Goal: Information Seeking & Learning: Learn about a topic

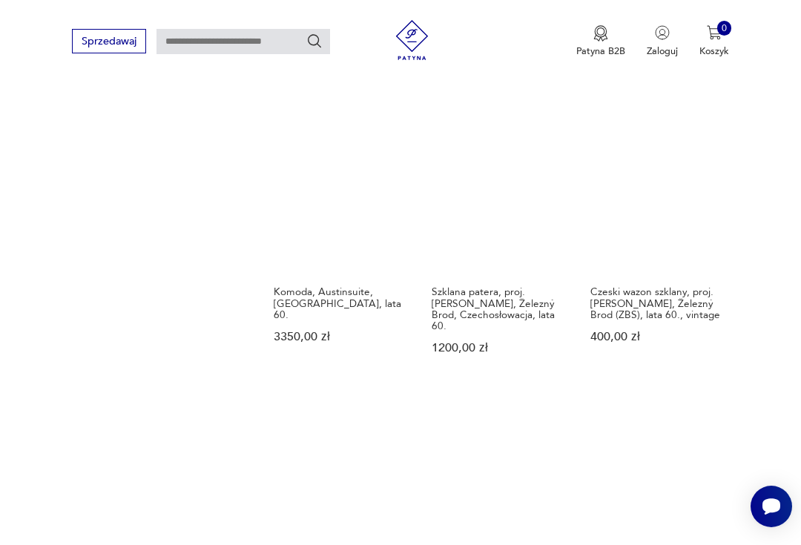
scroll to position [1168, 0]
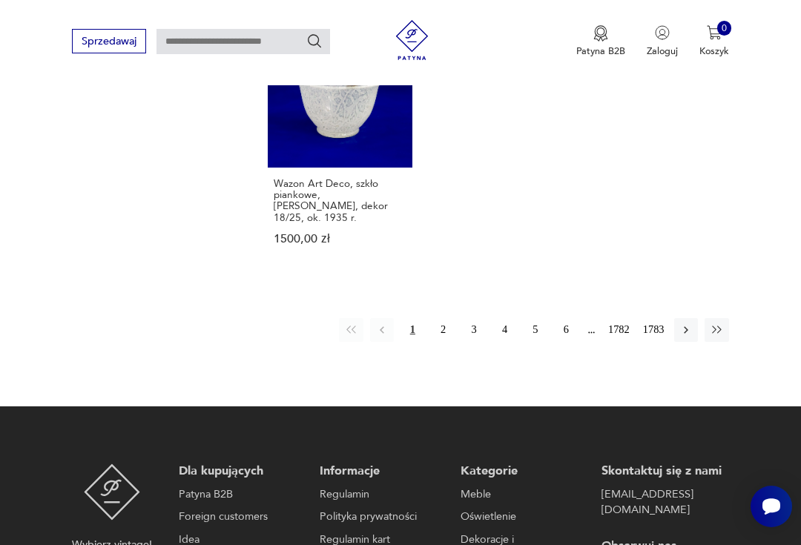
click at [432, 318] on button "2" at bounding box center [444, 330] width 24 height 24
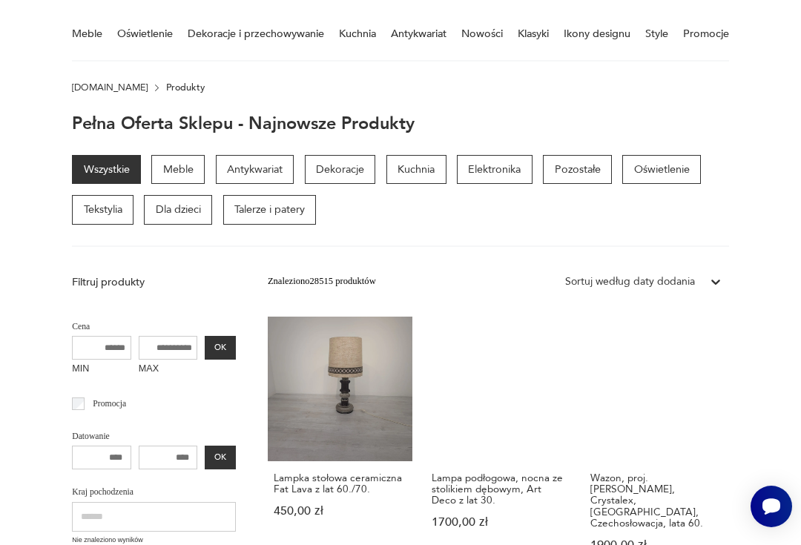
scroll to position [115, 0]
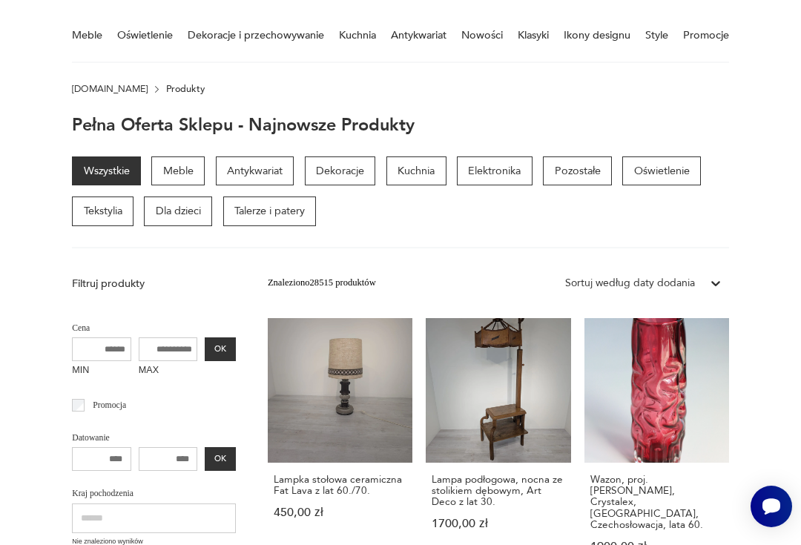
click at [334, 166] on p "Dekoracje" at bounding box center [340, 172] width 71 height 30
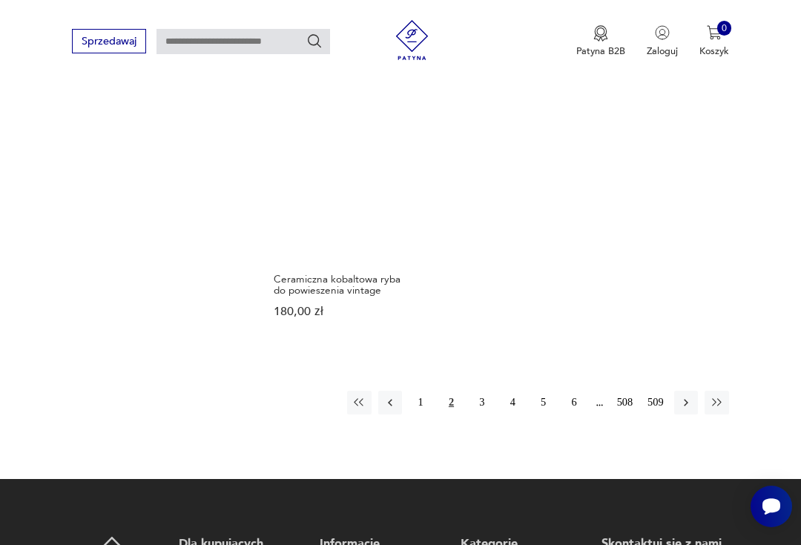
scroll to position [1884, 0]
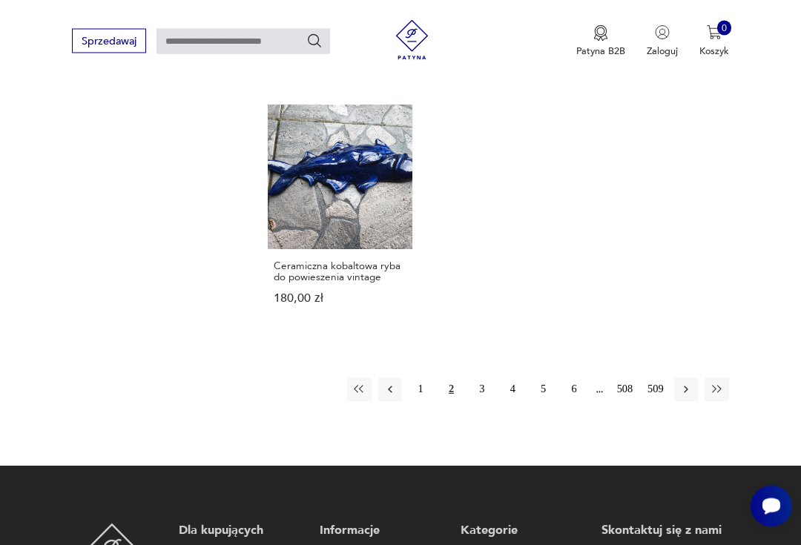
click at [475, 378] on button "3" at bounding box center [482, 390] width 24 height 24
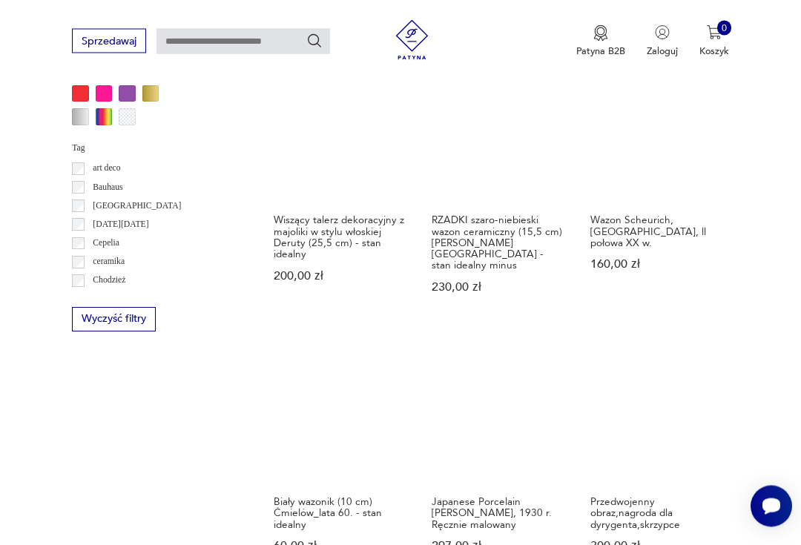
scroll to position [1085, 0]
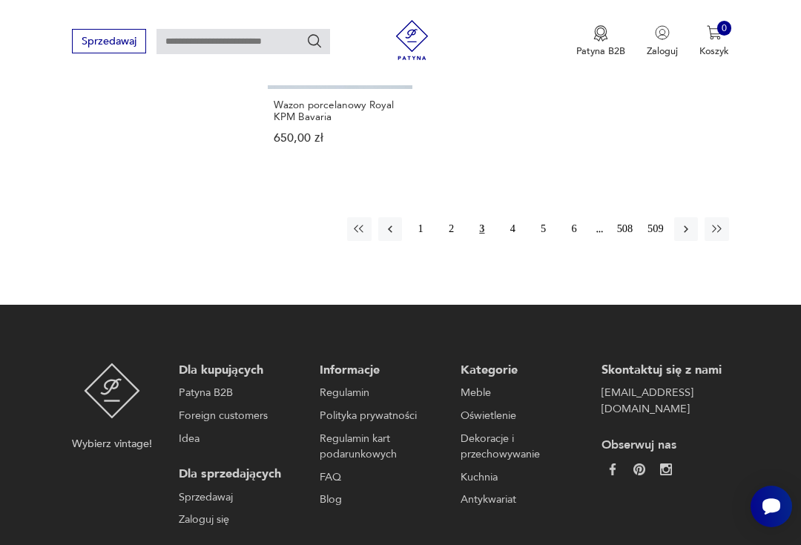
click at [505, 241] on button "4" at bounding box center [513, 229] width 24 height 24
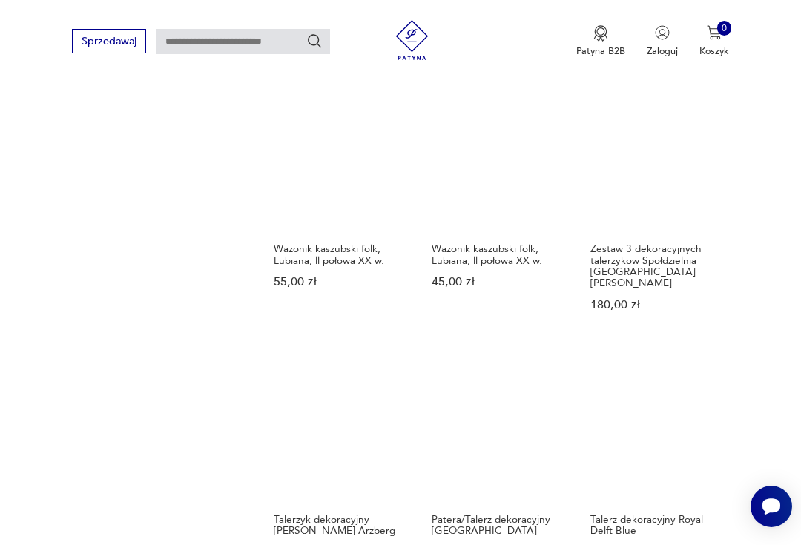
scroll to position [1351, 0]
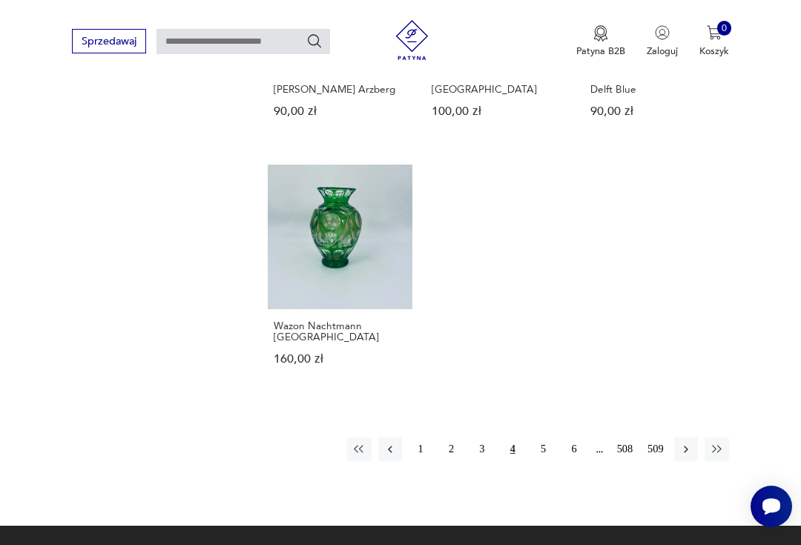
click at [534, 461] on button "5" at bounding box center [543, 450] width 24 height 24
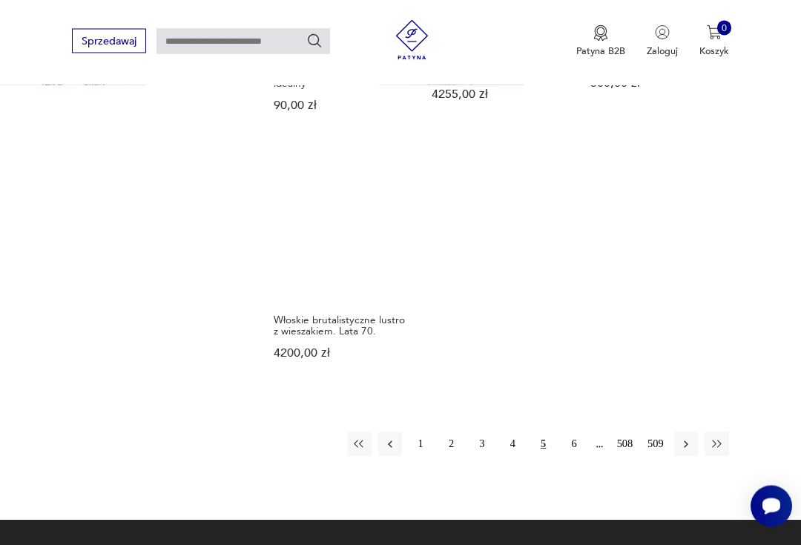
scroll to position [1774, 0]
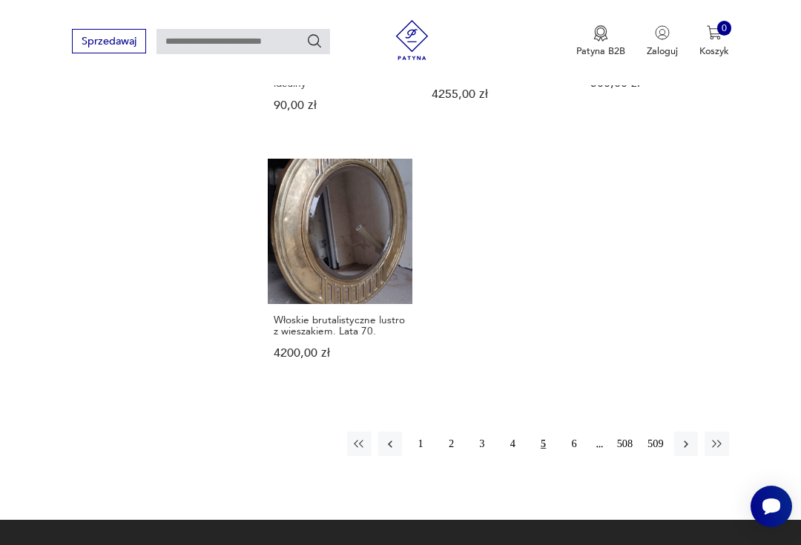
click at [566, 435] on button "6" at bounding box center [574, 444] width 24 height 24
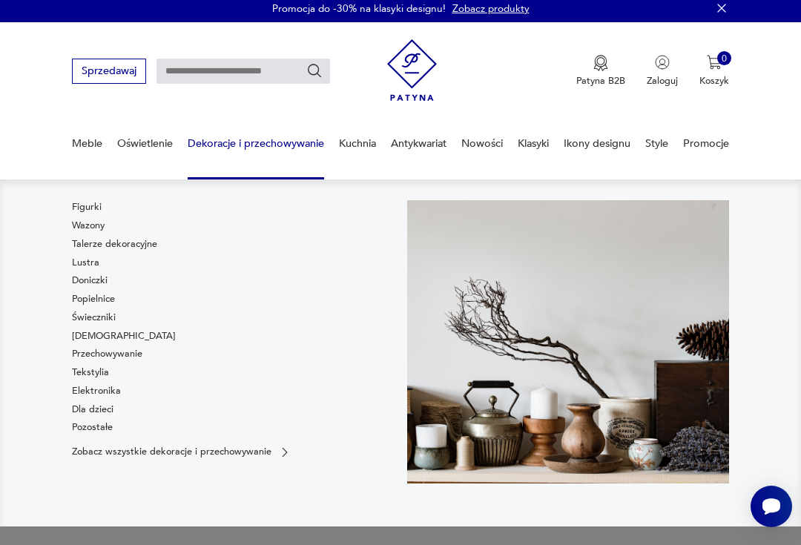
click at [83, 263] on link "Lustra" at bounding box center [85, 262] width 27 height 13
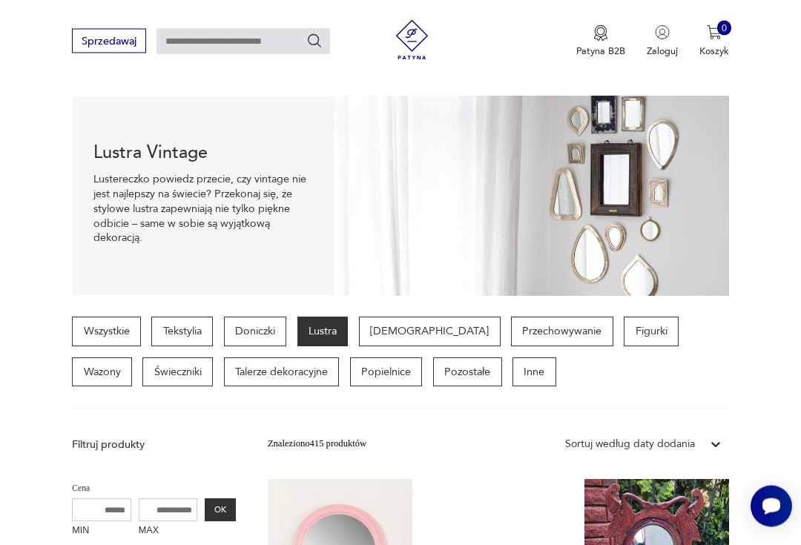
scroll to position [136, 0]
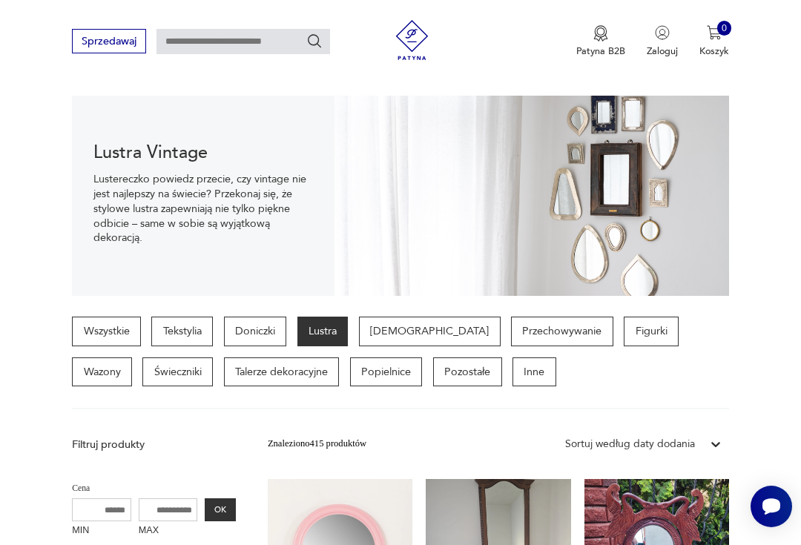
click at [256, 325] on p "Doniczki" at bounding box center [255, 332] width 63 height 30
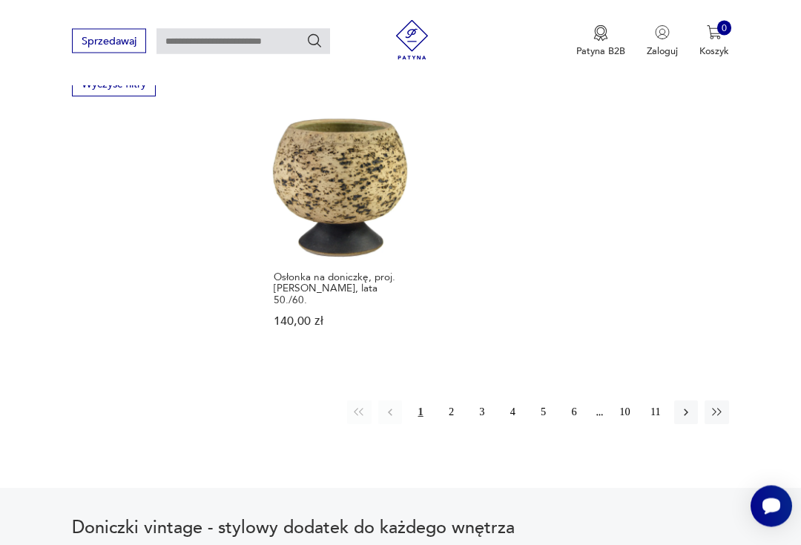
scroll to position [1870, 0]
click at [449, 424] on button "2" at bounding box center [451, 413] width 24 height 24
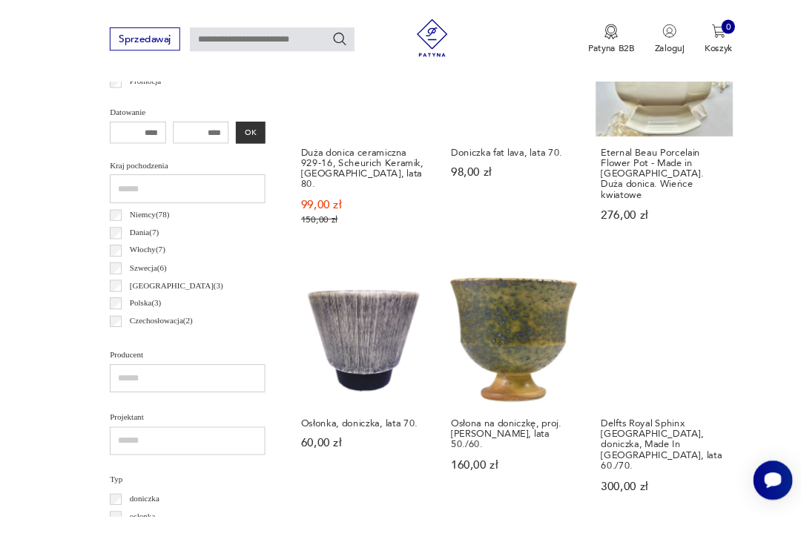
scroll to position [729, 0]
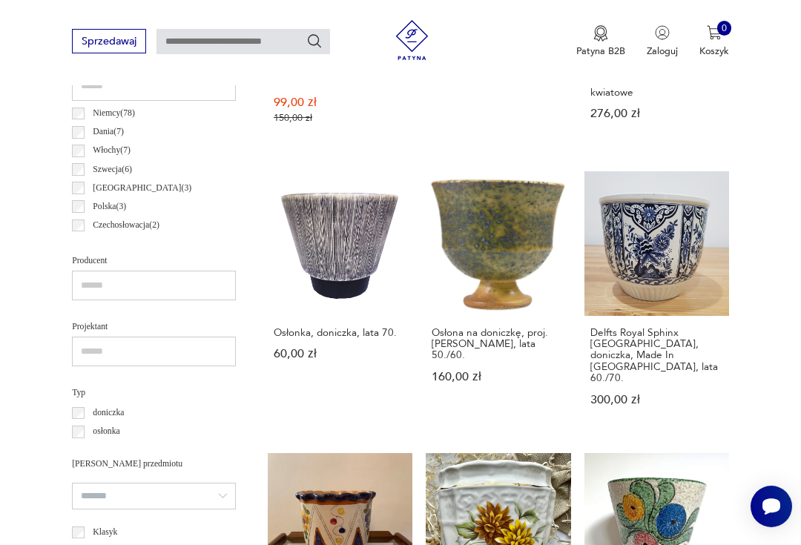
click at [292, 260] on link "Osłonka, doniczka, lata 70. 60,00 zł" at bounding box center [340, 301] width 145 height 260
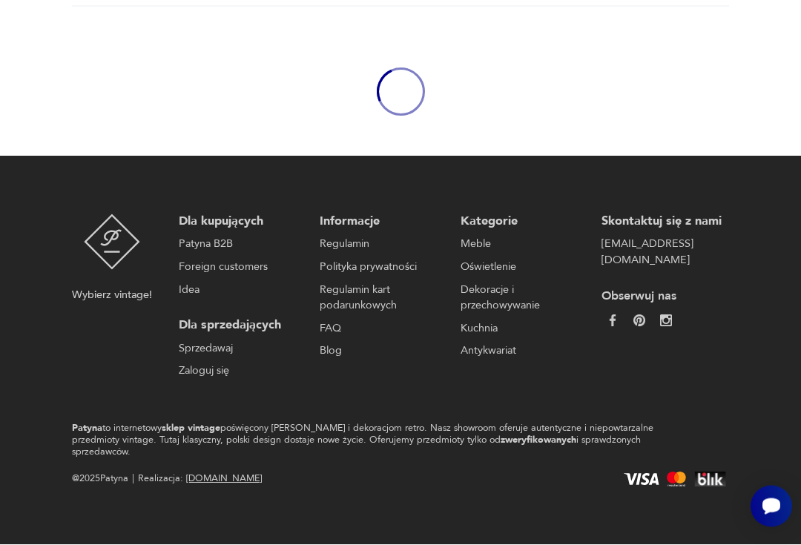
scroll to position [128, 0]
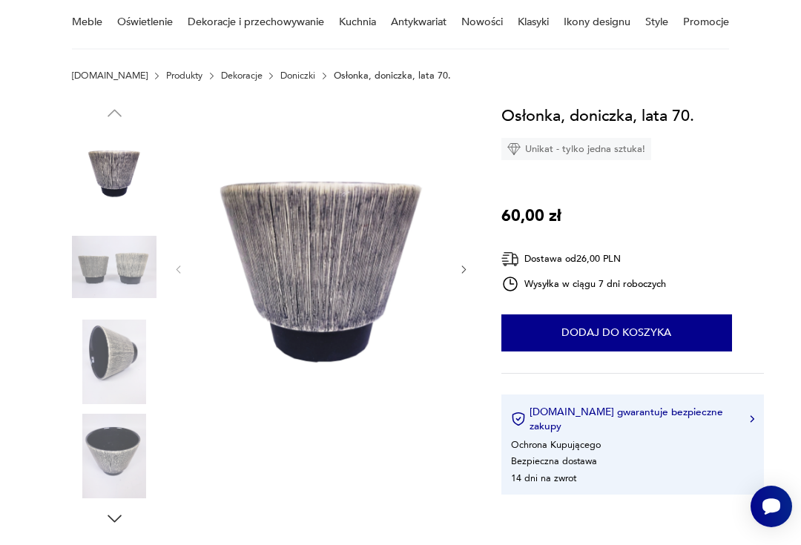
click at [96, 361] on img at bounding box center [114, 362] width 85 height 85
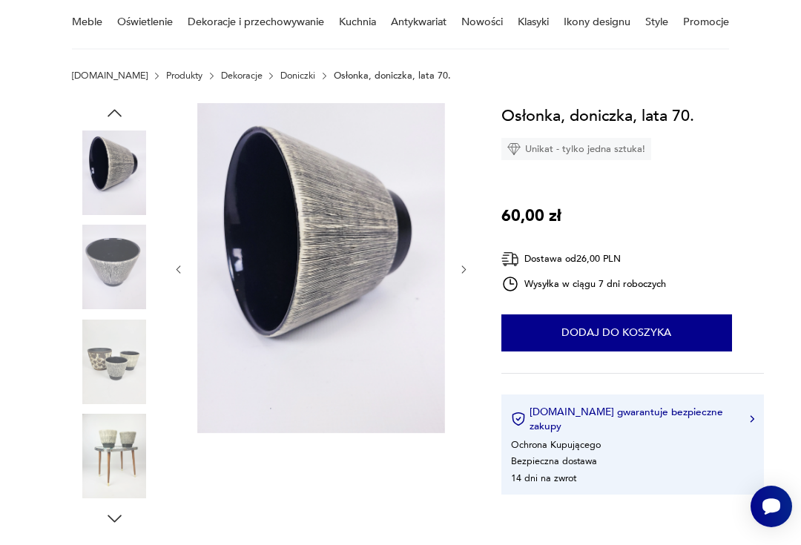
click at [110, 448] on img at bounding box center [114, 456] width 85 height 85
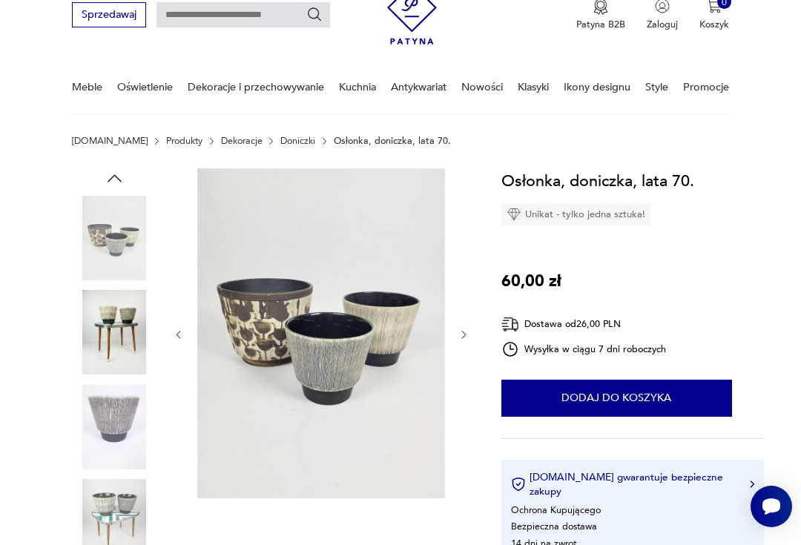
scroll to position [0, 0]
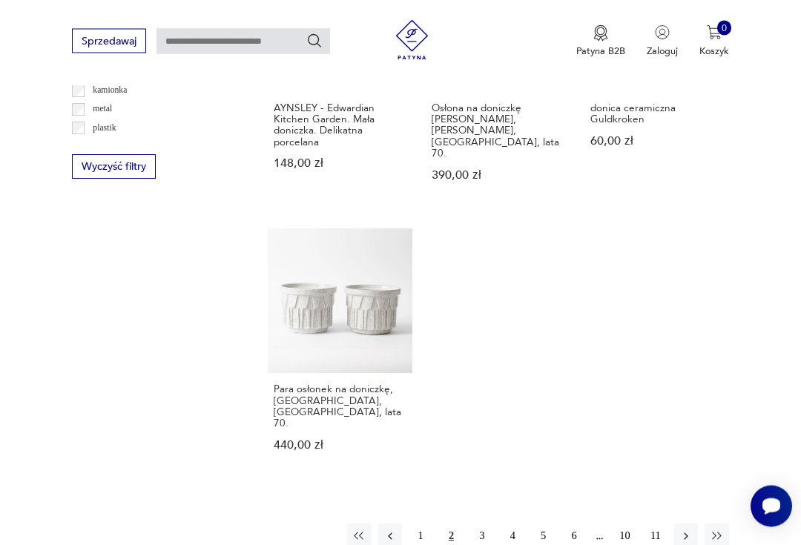
scroll to position [1788, 0]
click at [477, 524] on button "3" at bounding box center [482, 536] width 24 height 24
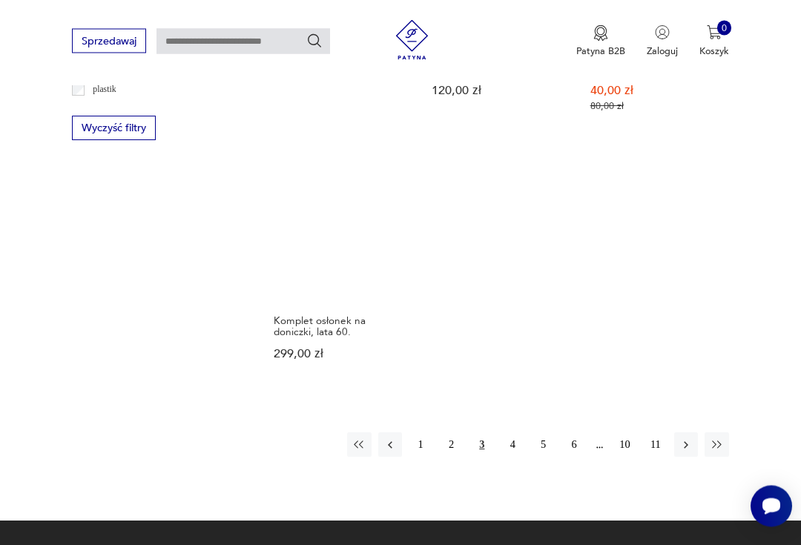
scroll to position [1831, 0]
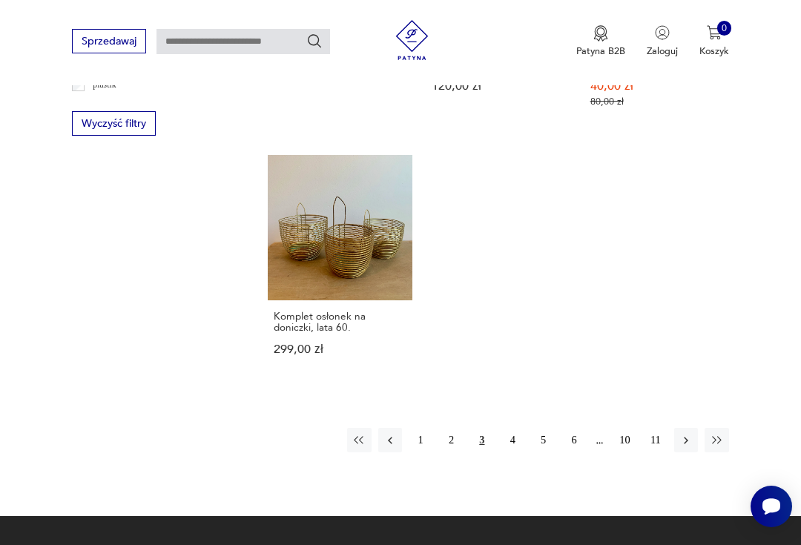
click at [507, 452] on button "4" at bounding box center [513, 440] width 24 height 24
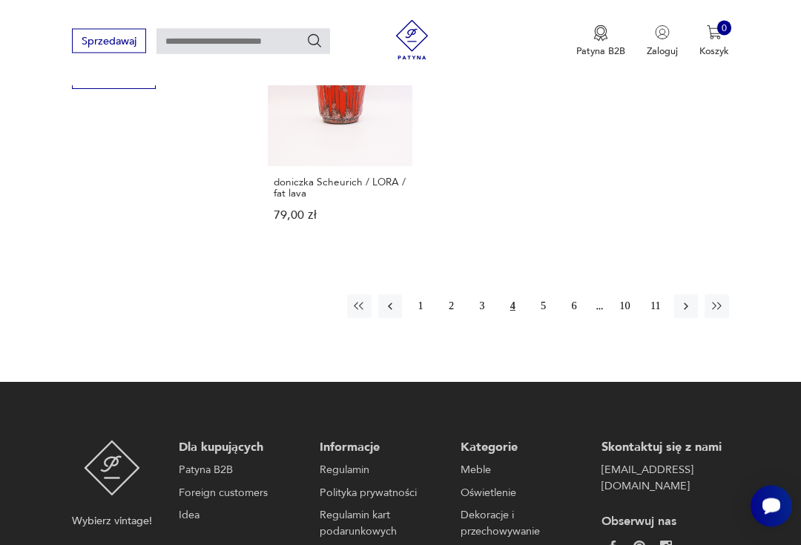
scroll to position [1904, 0]
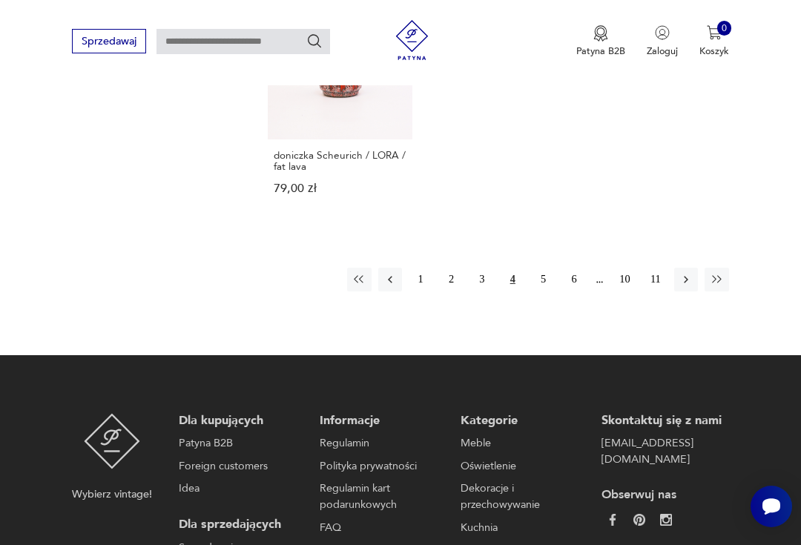
click at [534, 292] on button "5" at bounding box center [543, 280] width 24 height 24
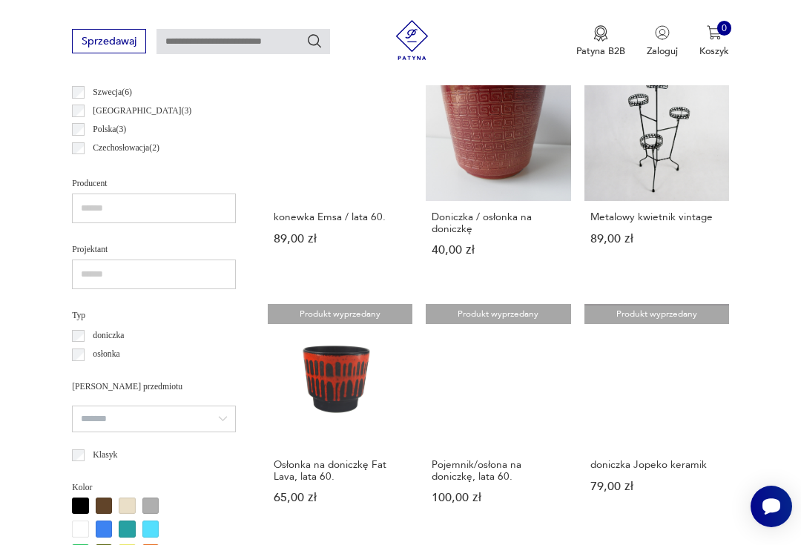
scroll to position [814, 0]
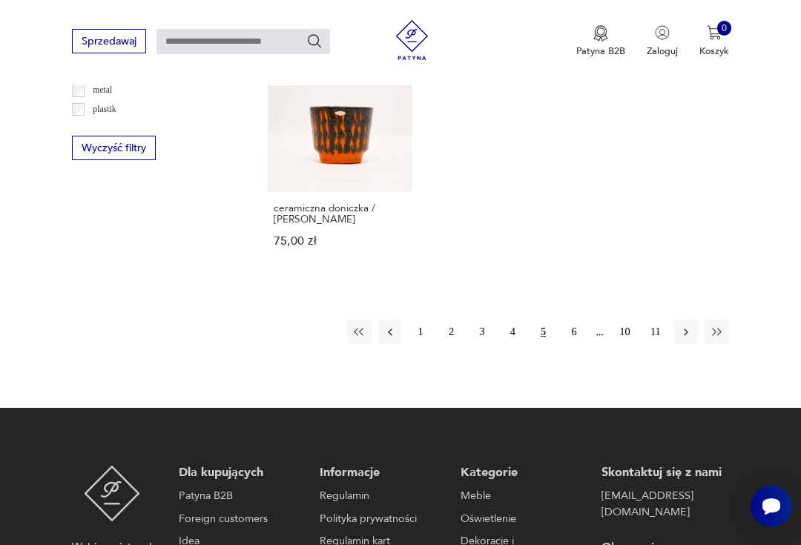
click at [570, 343] on button "6" at bounding box center [574, 332] width 24 height 24
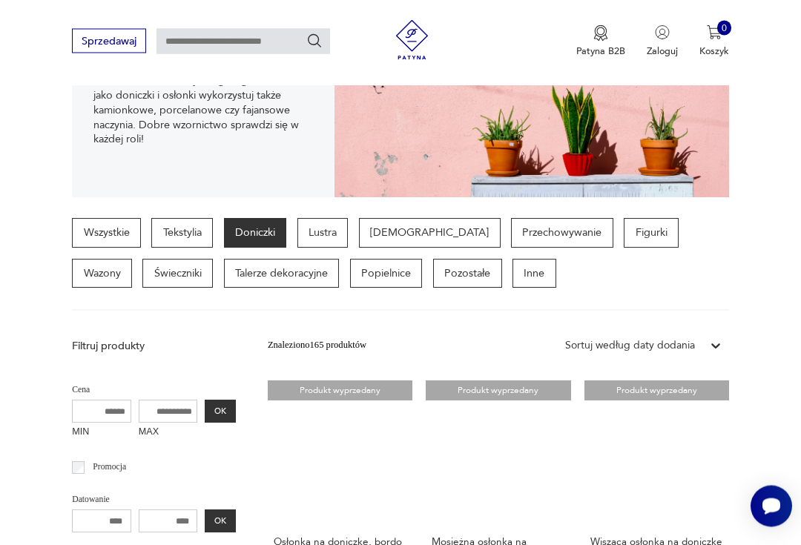
scroll to position [158, 0]
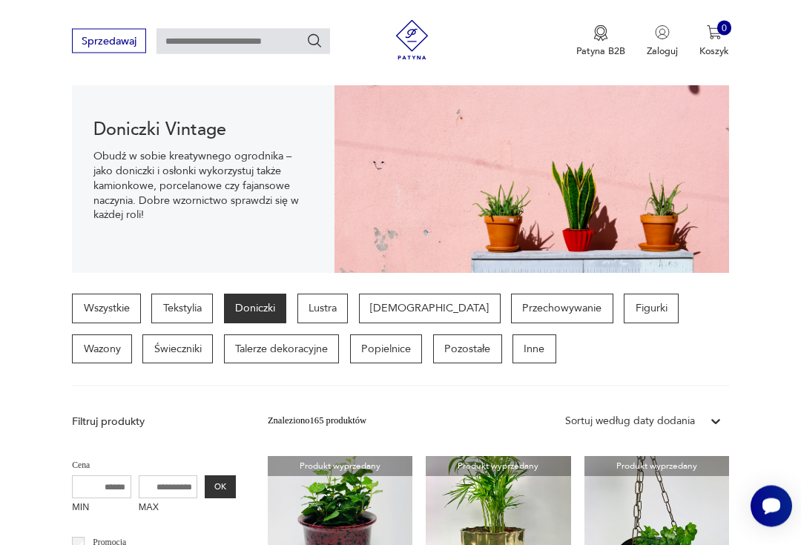
click at [424, 300] on p "[DEMOGRAPHIC_DATA]" at bounding box center [430, 309] width 142 height 30
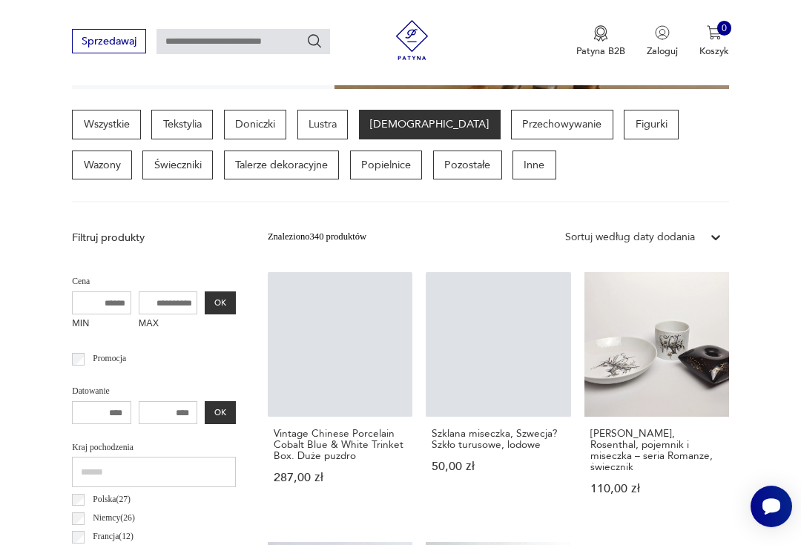
scroll to position [260, 0]
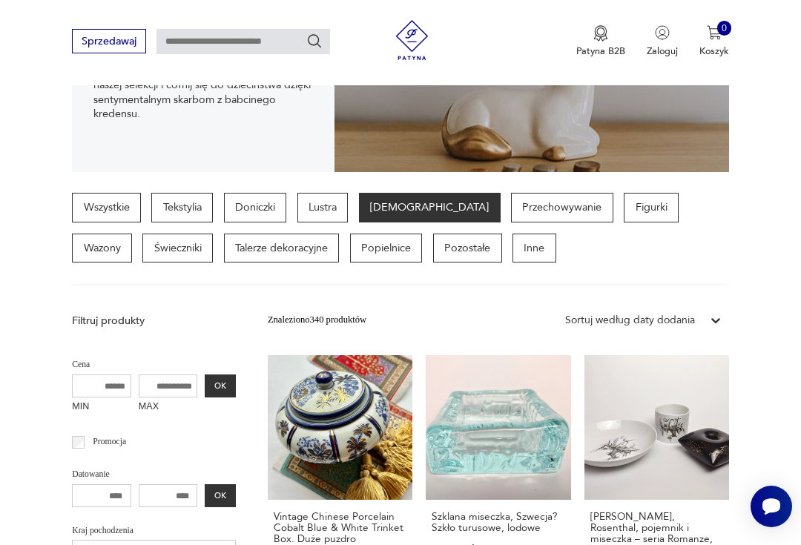
click at [511, 203] on p "Przechowywanie" at bounding box center [562, 208] width 102 height 30
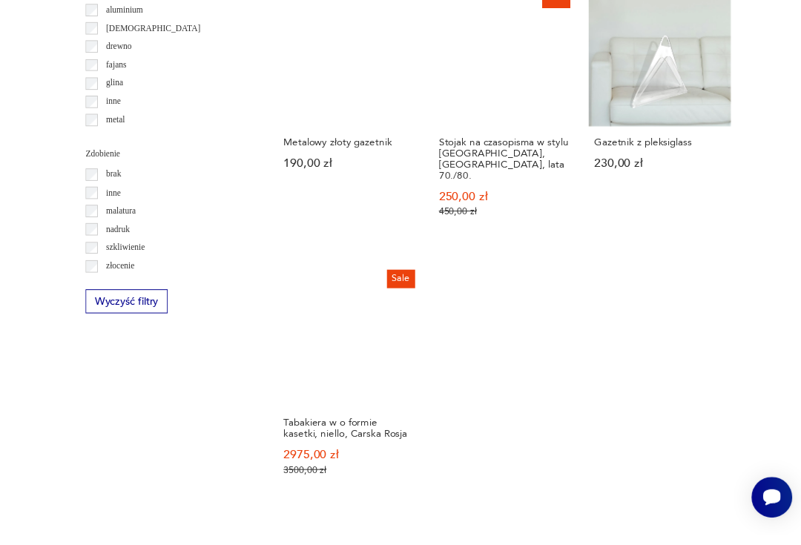
scroll to position [1894, 0]
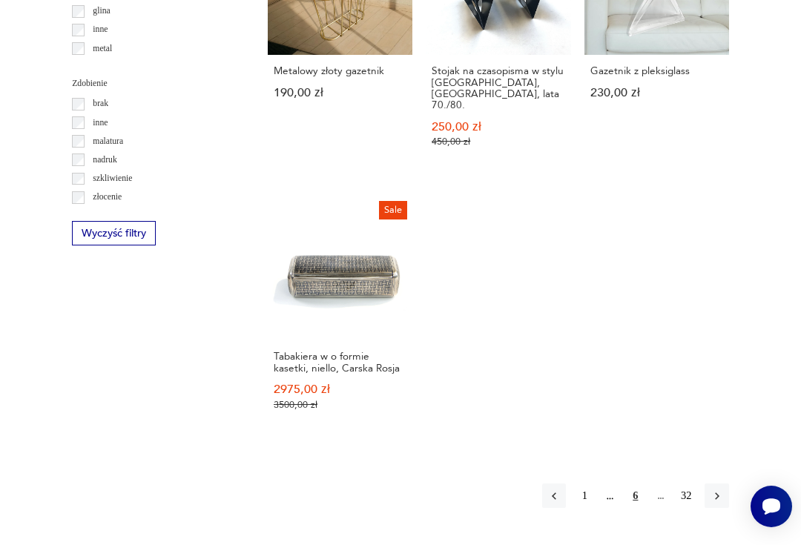
click at [579, 485] on button "1" at bounding box center [585, 496] width 24 height 24
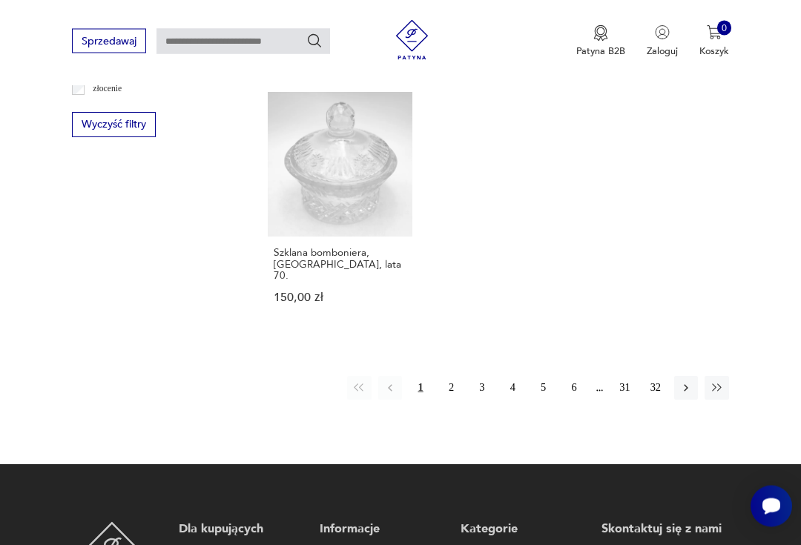
scroll to position [1994, 0]
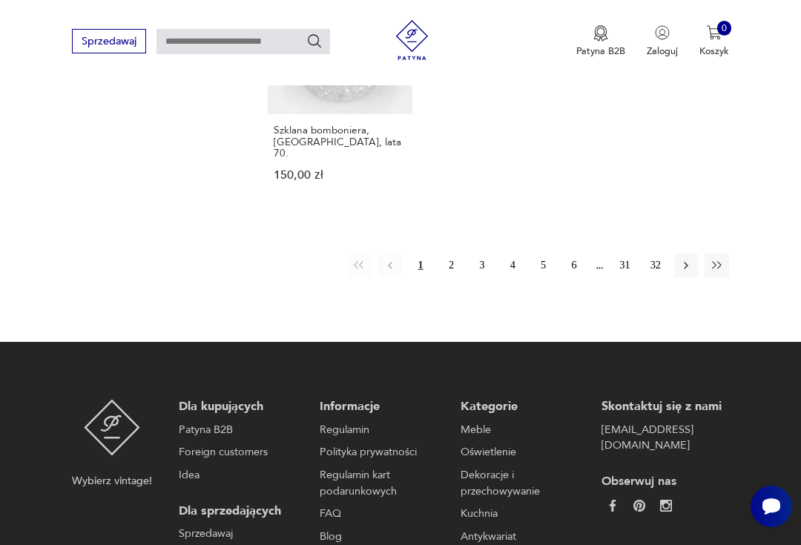
click at [448, 277] on button "2" at bounding box center [451, 266] width 24 height 24
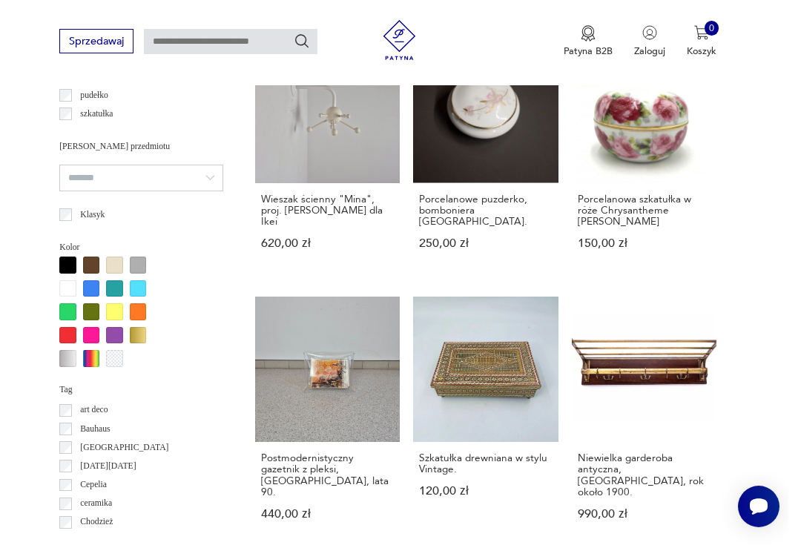
scroll to position [1143, 0]
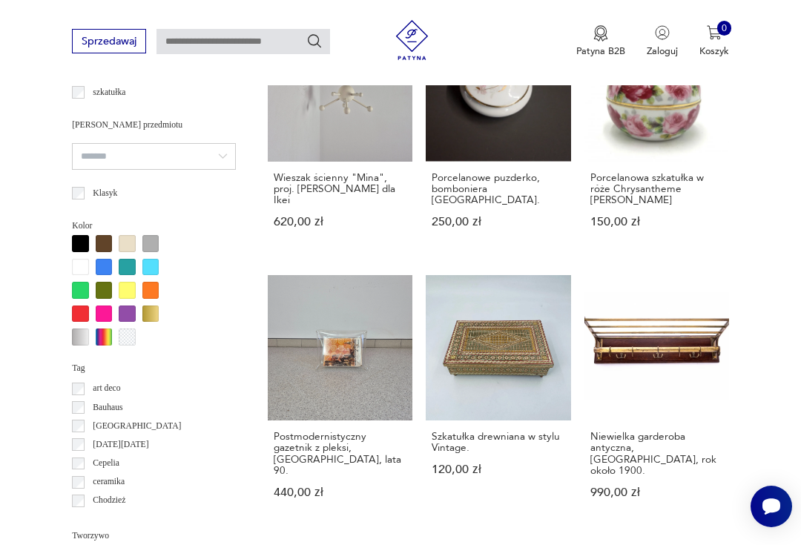
click at [467, 343] on link "Szkatułka drewniana w stylu Vintage. 120,00 zł" at bounding box center [498, 399] width 145 height 249
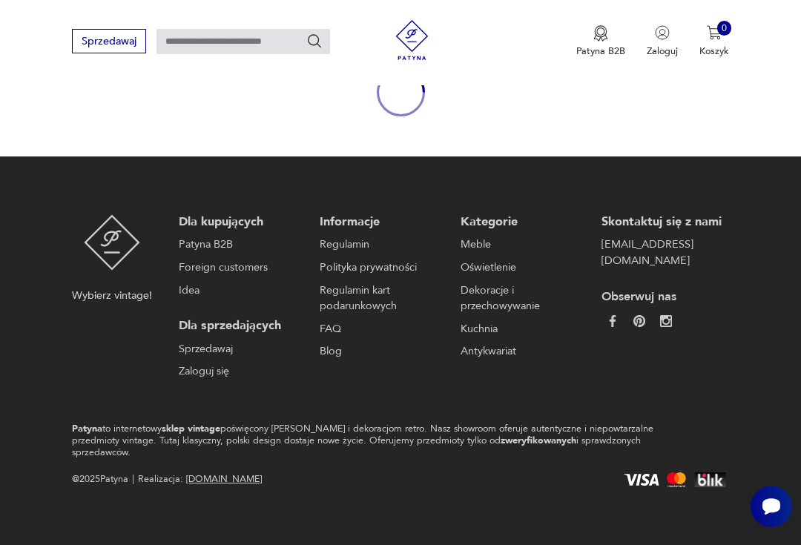
scroll to position [128, 0]
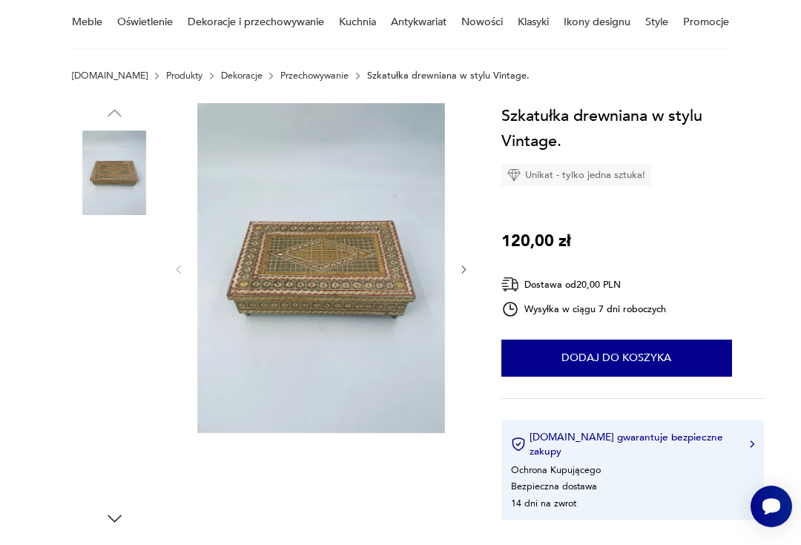
click at [105, 263] on img at bounding box center [114, 267] width 85 height 85
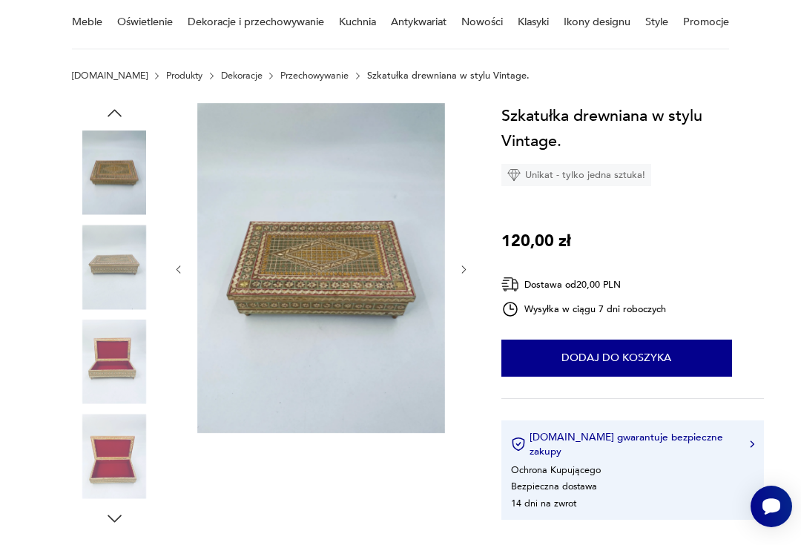
click at [105, 346] on img at bounding box center [114, 362] width 85 height 85
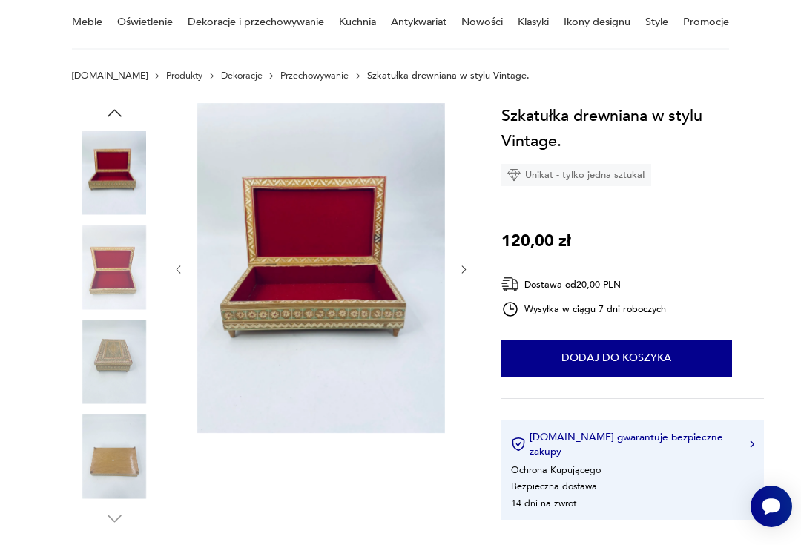
click at [110, 447] on img at bounding box center [114, 456] width 85 height 85
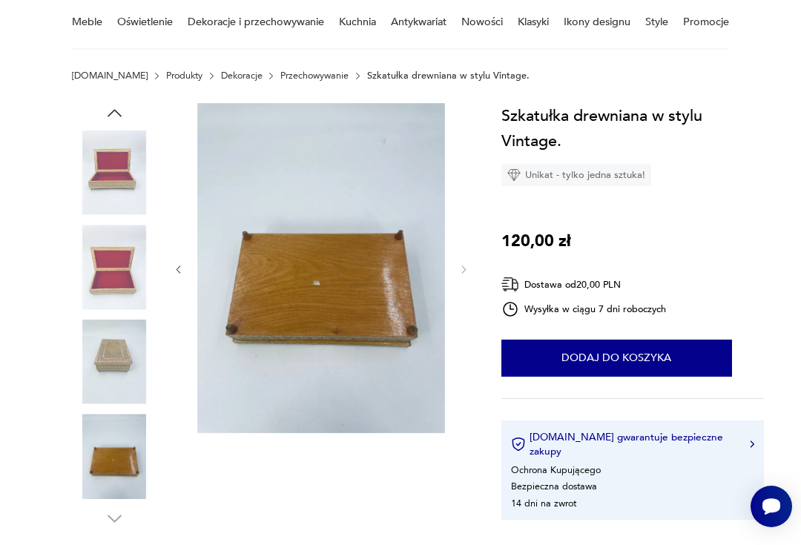
click at [110, 179] on img at bounding box center [114, 173] width 85 height 85
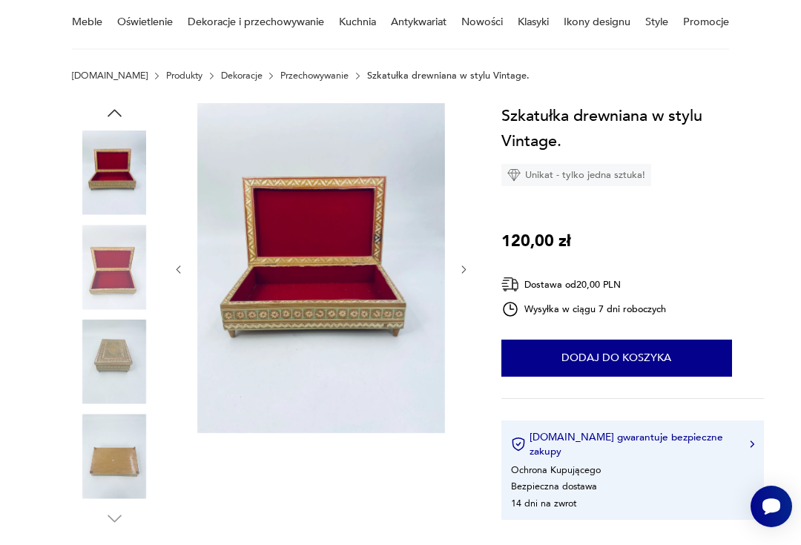
click at [113, 108] on icon "button" at bounding box center [115, 113] width 20 height 20
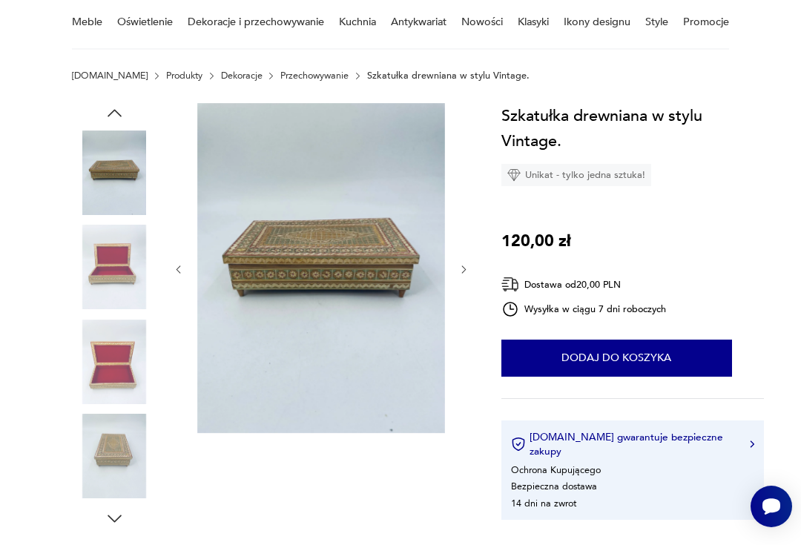
click at [114, 171] on img at bounding box center [114, 173] width 85 height 85
click at [113, 162] on img at bounding box center [114, 173] width 85 height 85
click at [283, 259] on img at bounding box center [321, 268] width 248 height 330
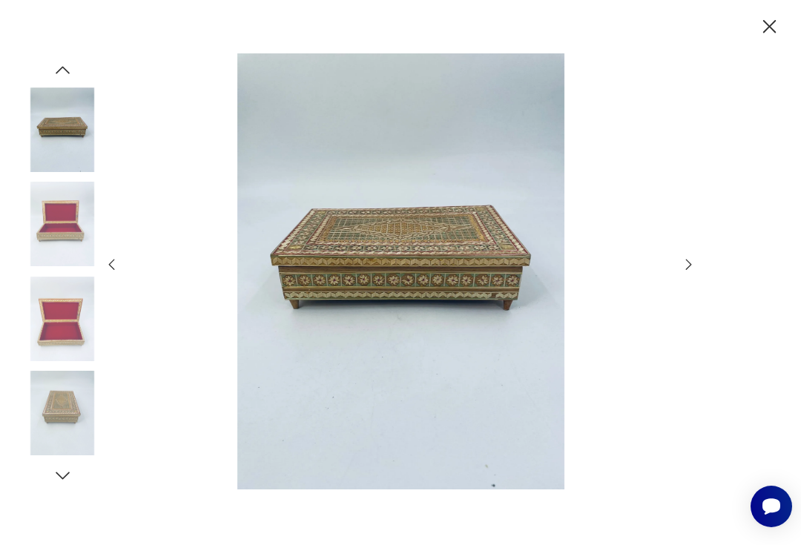
click at [761, 38] on icon "button" at bounding box center [770, 27] width 24 height 24
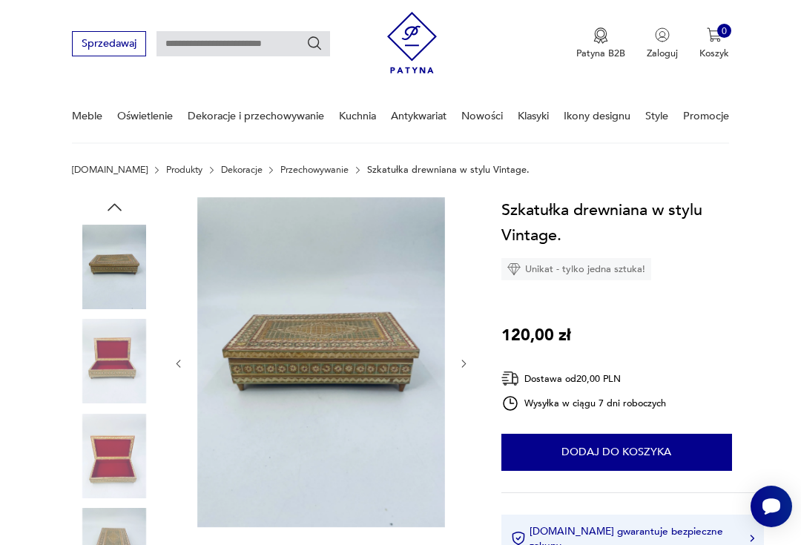
scroll to position [0, 0]
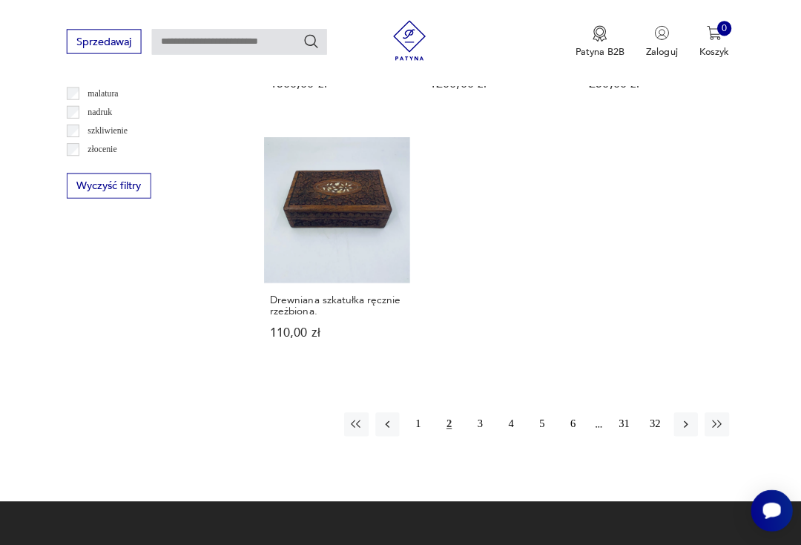
click at [470, 417] on button "3" at bounding box center [482, 421] width 24 height 24
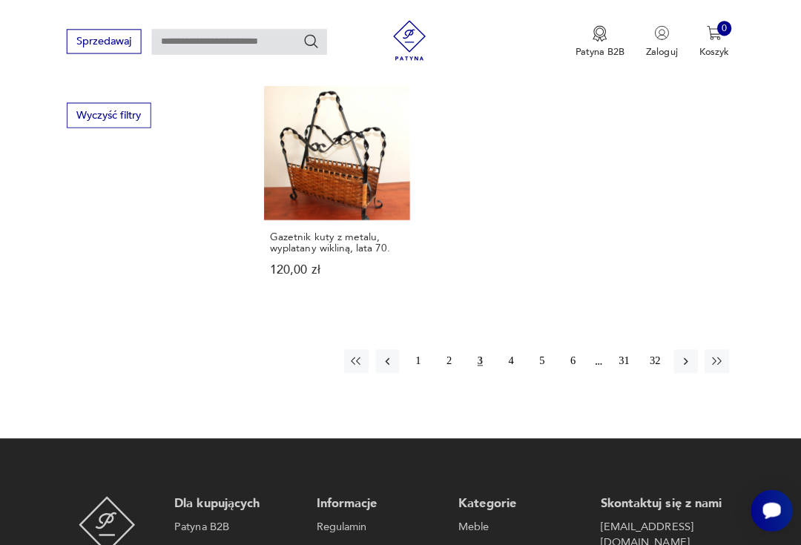
click at [503, 370] on button "4" at bounding box center [513, 358] width 24 height 24
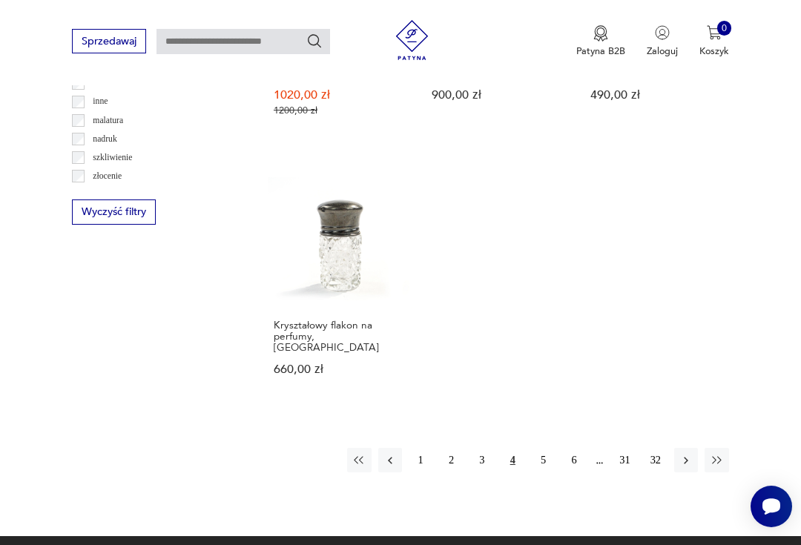
click at [537, 455] on button "5" at bounding box center [543, 460] width 24 height 24
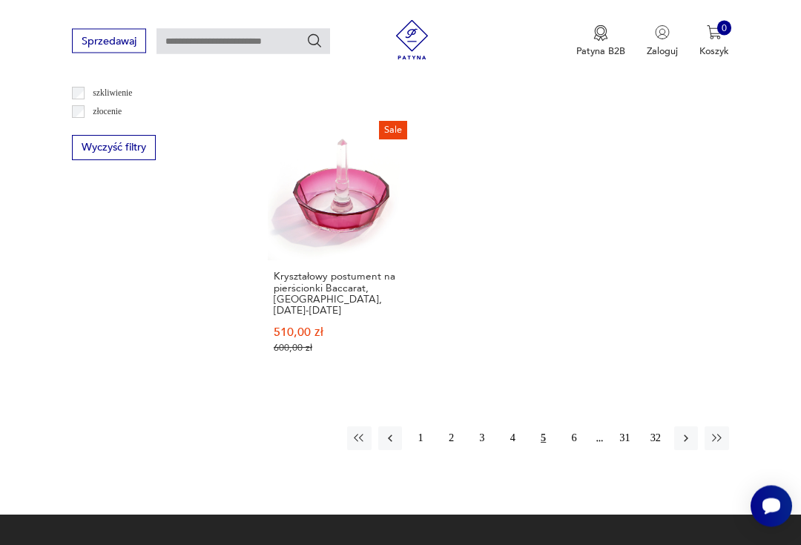
scroll to position [1849, 0]
click at [507, 450] on button "4" at bounding box center [513, 439] width 24 height 24
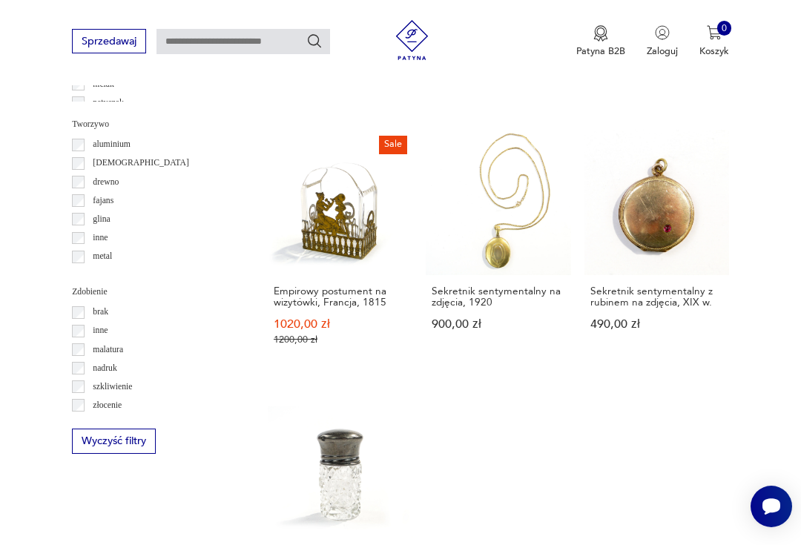
scroll to position [1553, 0]
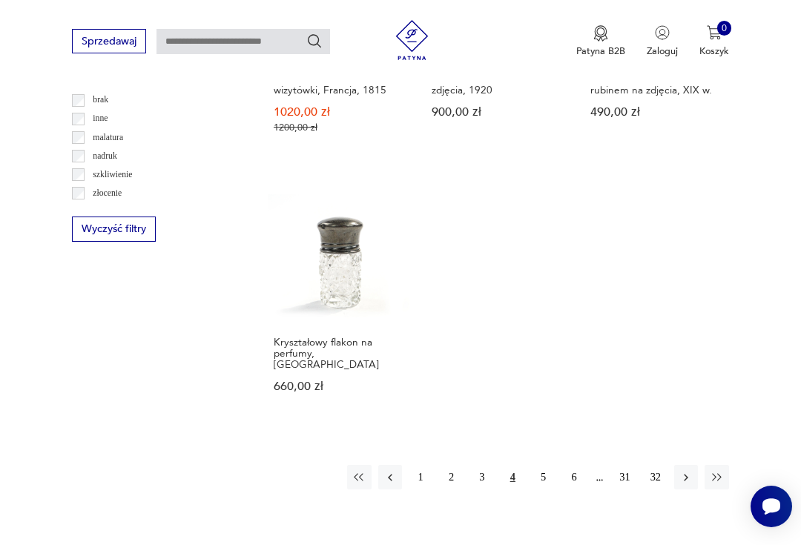
click at [568, 473] on button "6" at bounding box center [574, 477] width 24 height 24
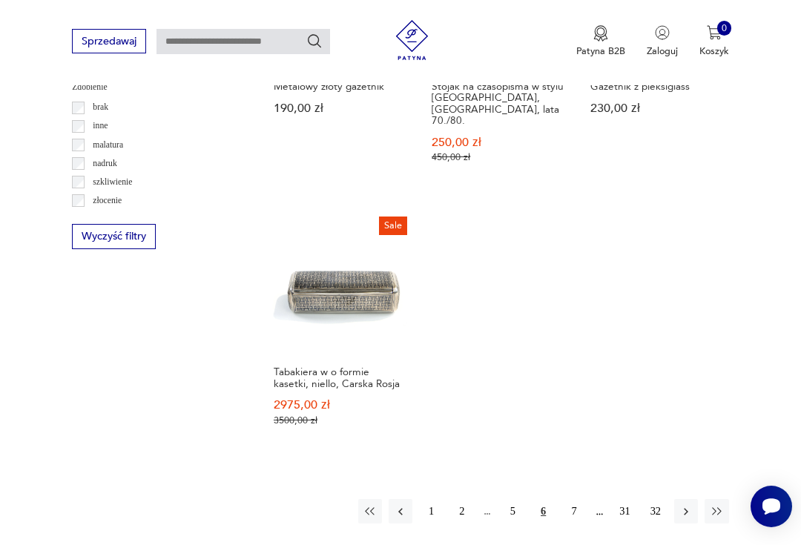
scroll to position [1766, 0]
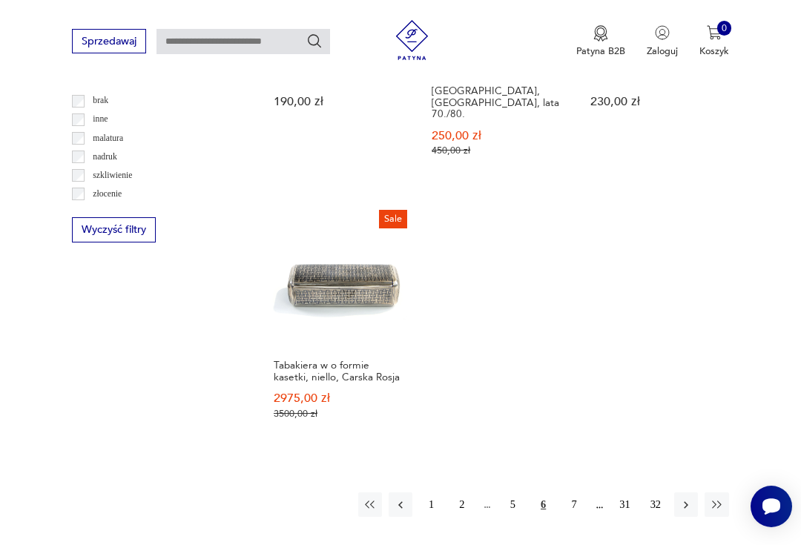
click at [571, 493] on button "7" at bounding box center [574, 505] width 24 height 24
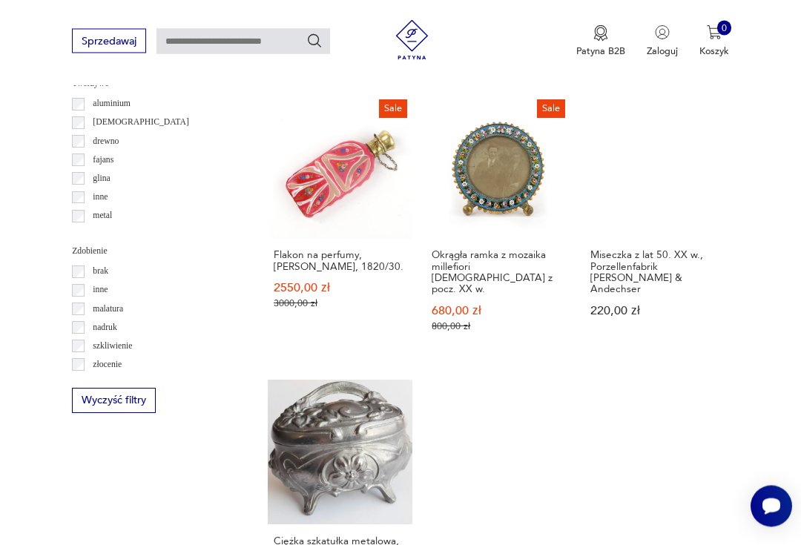
scroll to position [1599, 0]
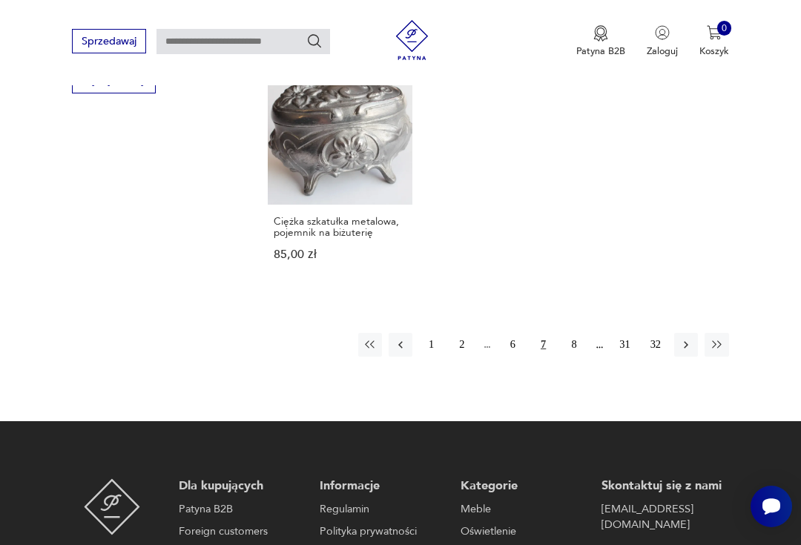
click at [567, 357] on button "8" at bounding box center [574, 345] width 24 height 24
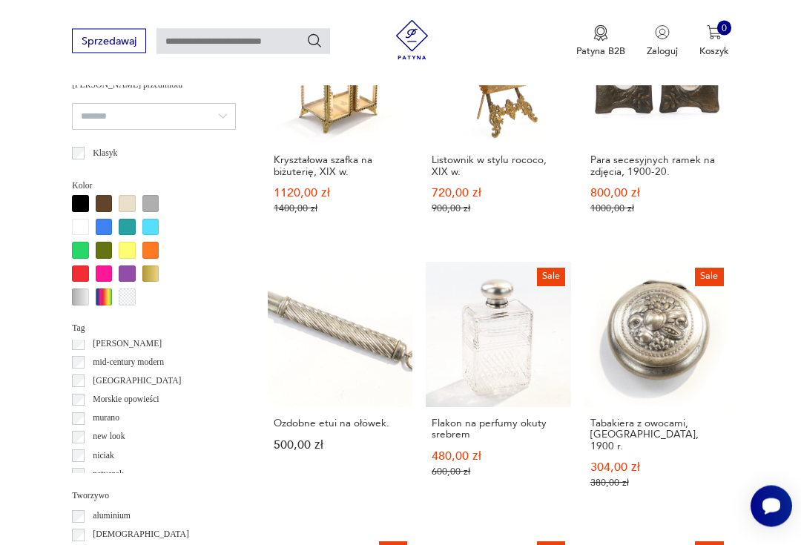
scroll to position [1183, 0]
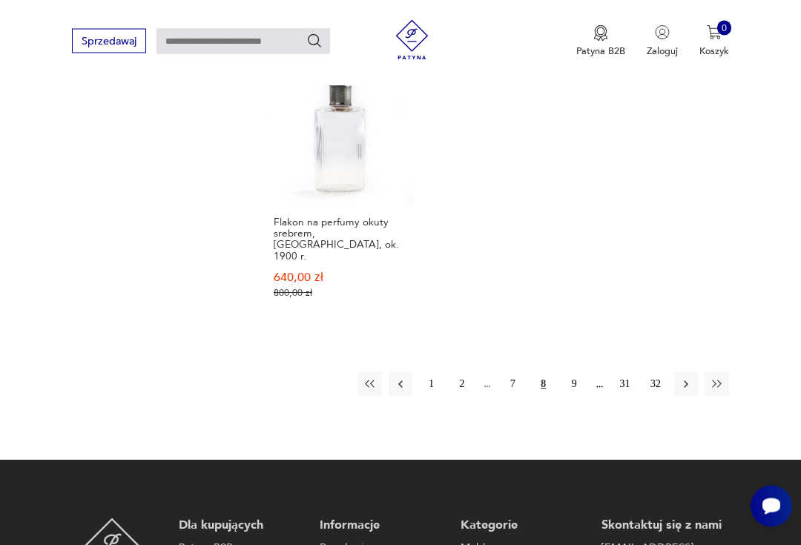
click at [563, 386] on button "9" at bounding box center [574, 384] width 24 height 24
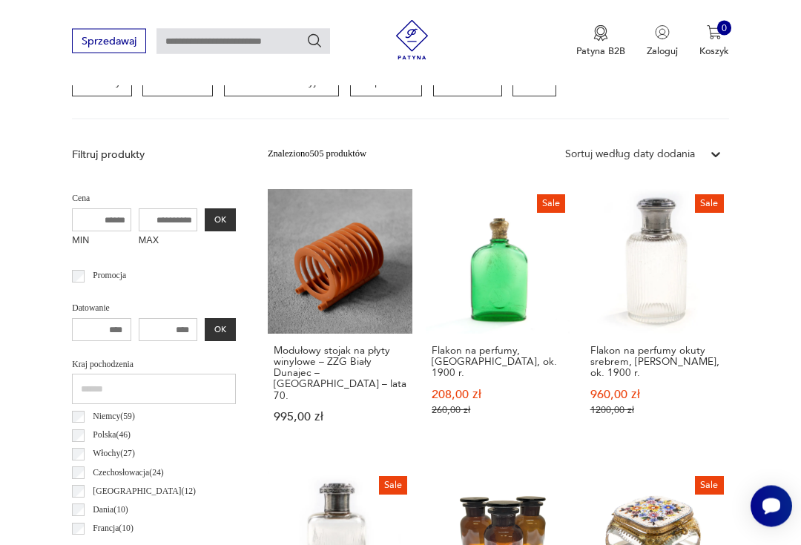
scroll to position [343, 0]
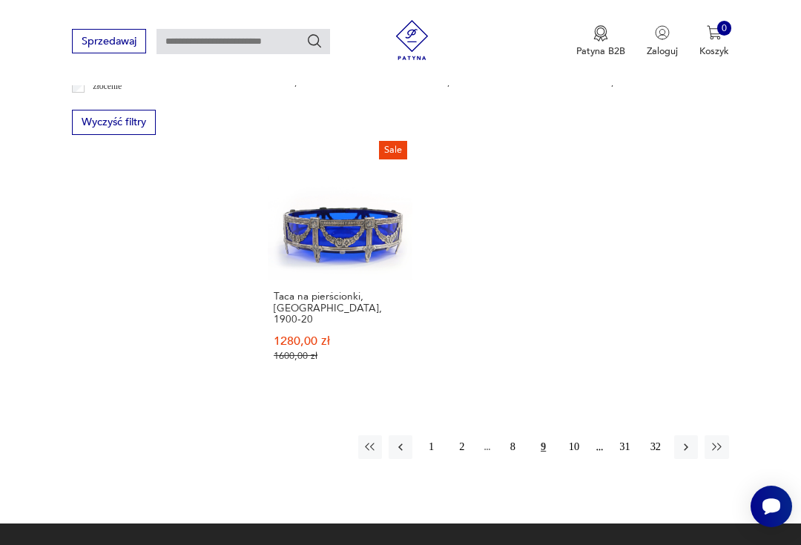
click at [573, 447] on button "10" at bounding box center [574, 447] width 24 height 24
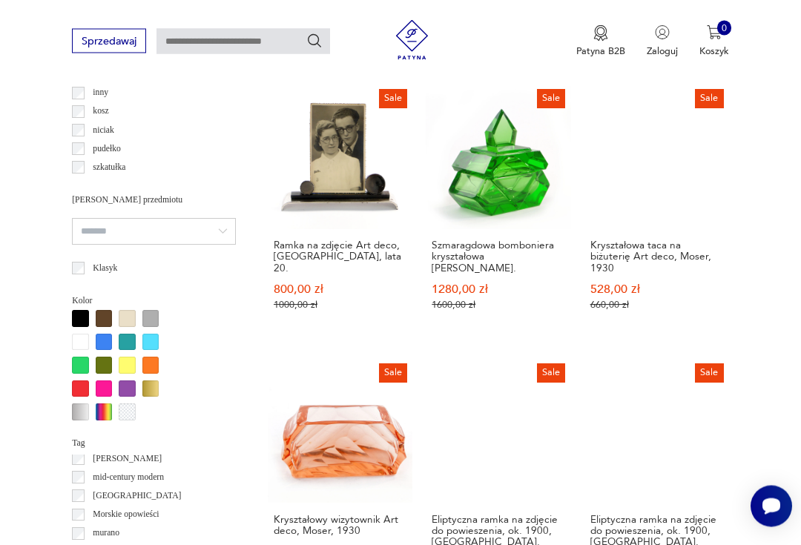
scroll to position [1072, 0]
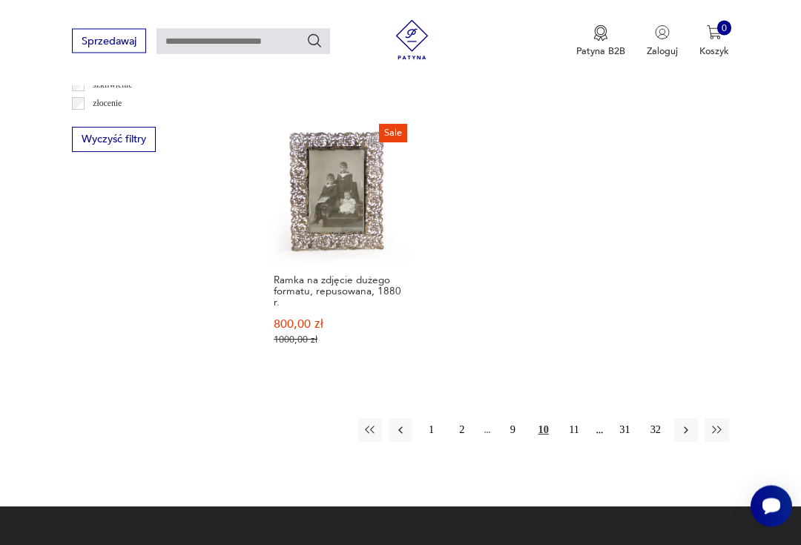
click at [573, 443] on button "11" at bounding box center [574, 431] width 24 height 24
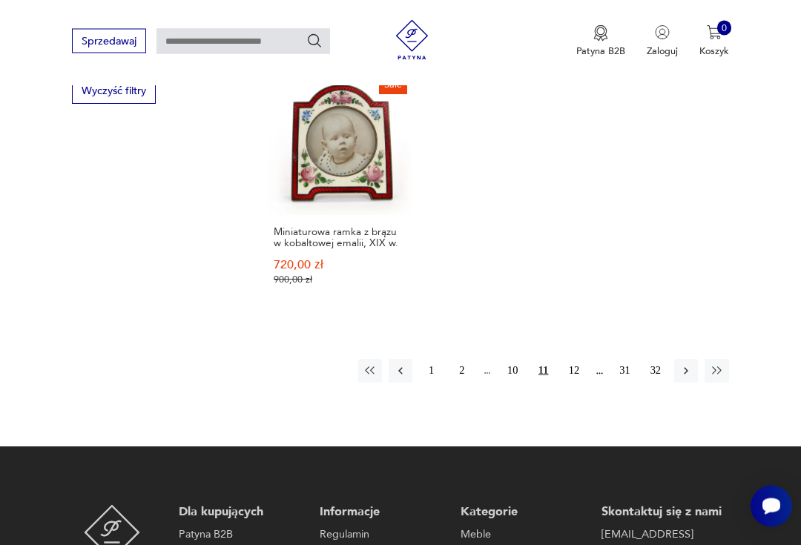
scroll to position [1905, 0]
click at [573, 383] on button "12" at bounding box center [574, 371] width 24 height 24
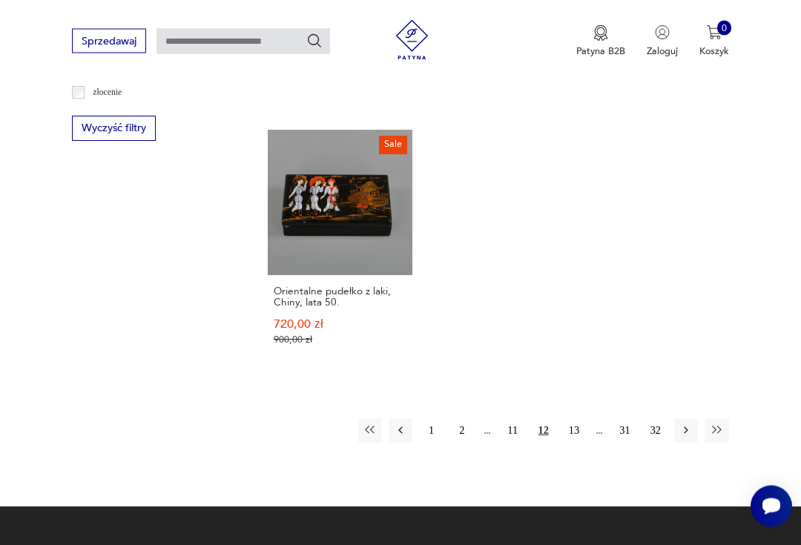
scroll to position [1871, 0]
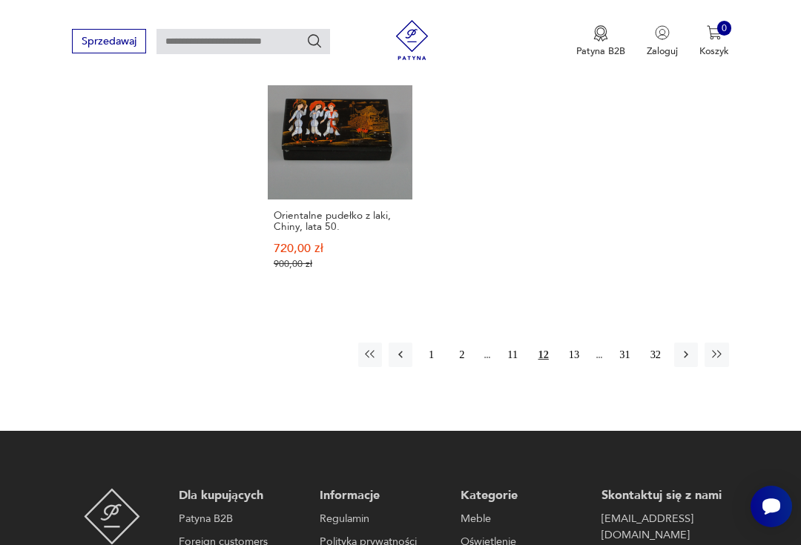
click at [572, 365] on button "13" at bounding box center [574, 355] width 24 height 24
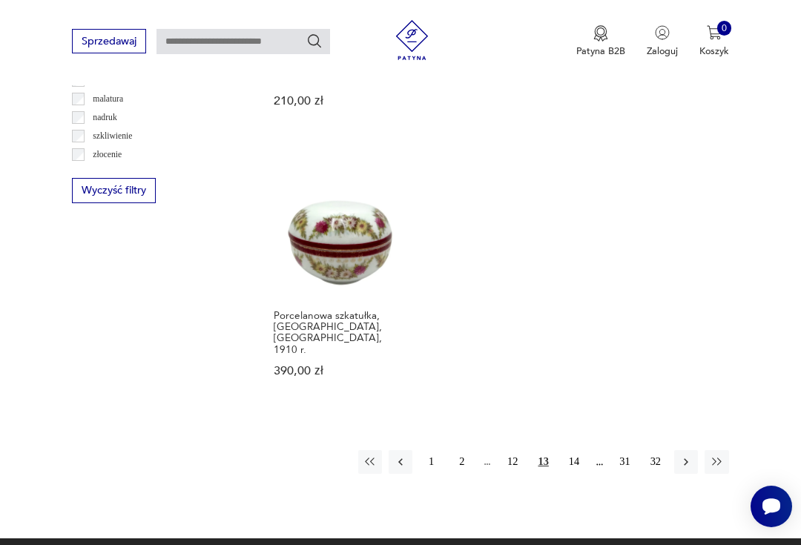
scroll to position [1811, 0]
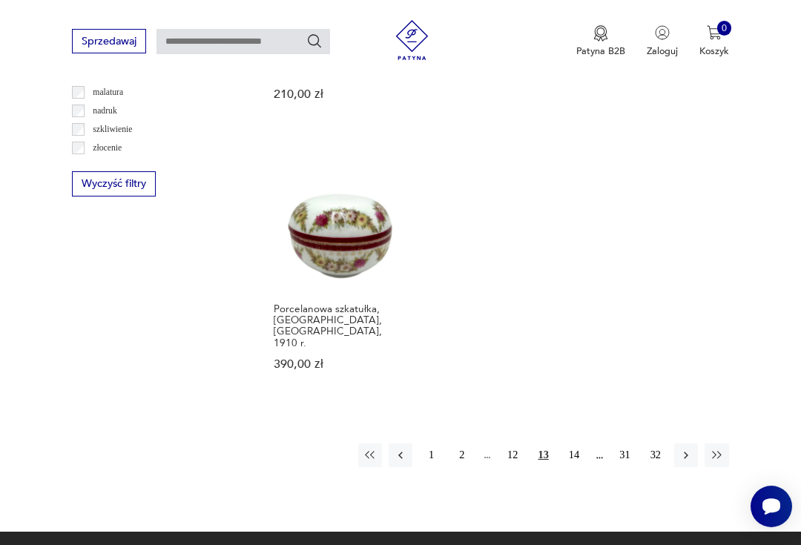
click at [567, 458] on button "14" at bounding box center [574, 456] width 24 height 24
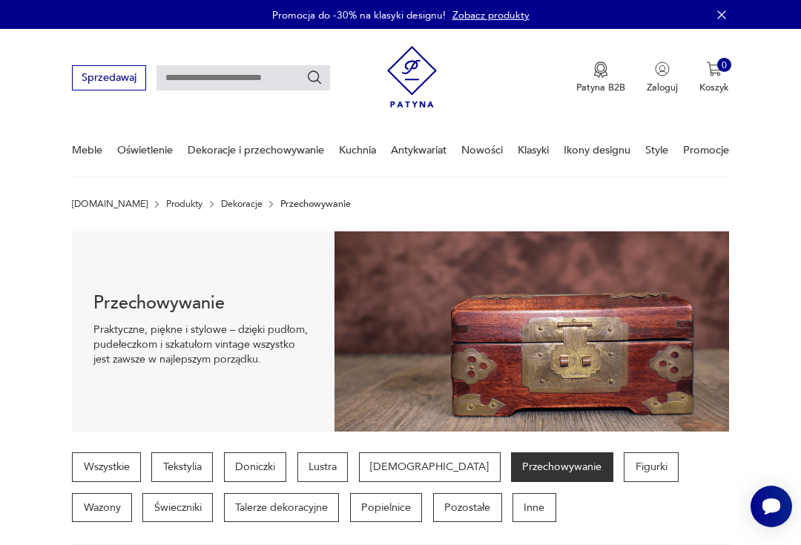
click at [488, 151] on link "Nowości" at bounding box center [482, 150] width 42 height 51
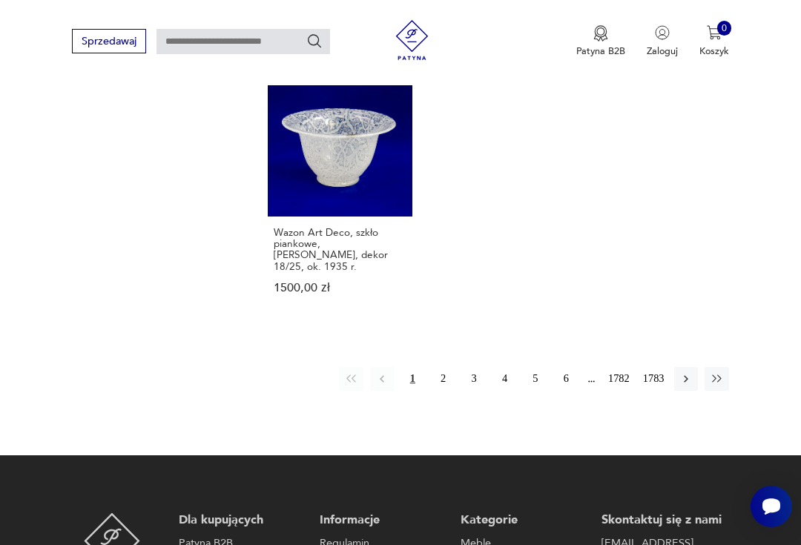
scroll to position [1834, 0]
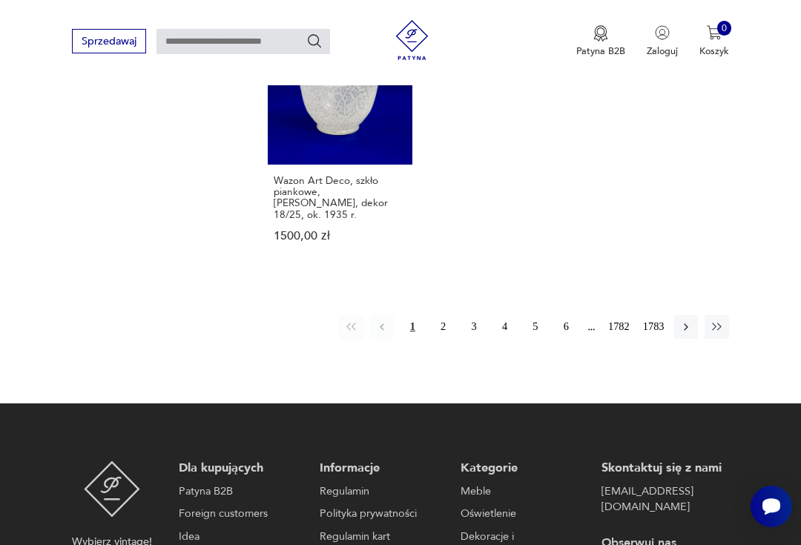
click at [441, 315] on button "2" at bounding box center [444, 327] width 24 height 24
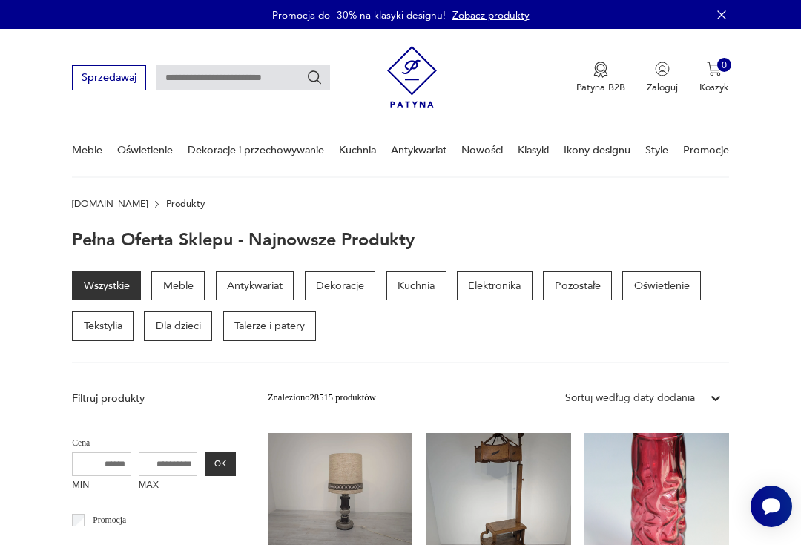
click at [528, 145] on link "Klasyki" at bounding box center [533, 150] width 31 height 51
